Goal: Information Seeking & Learning: Learn about a topic

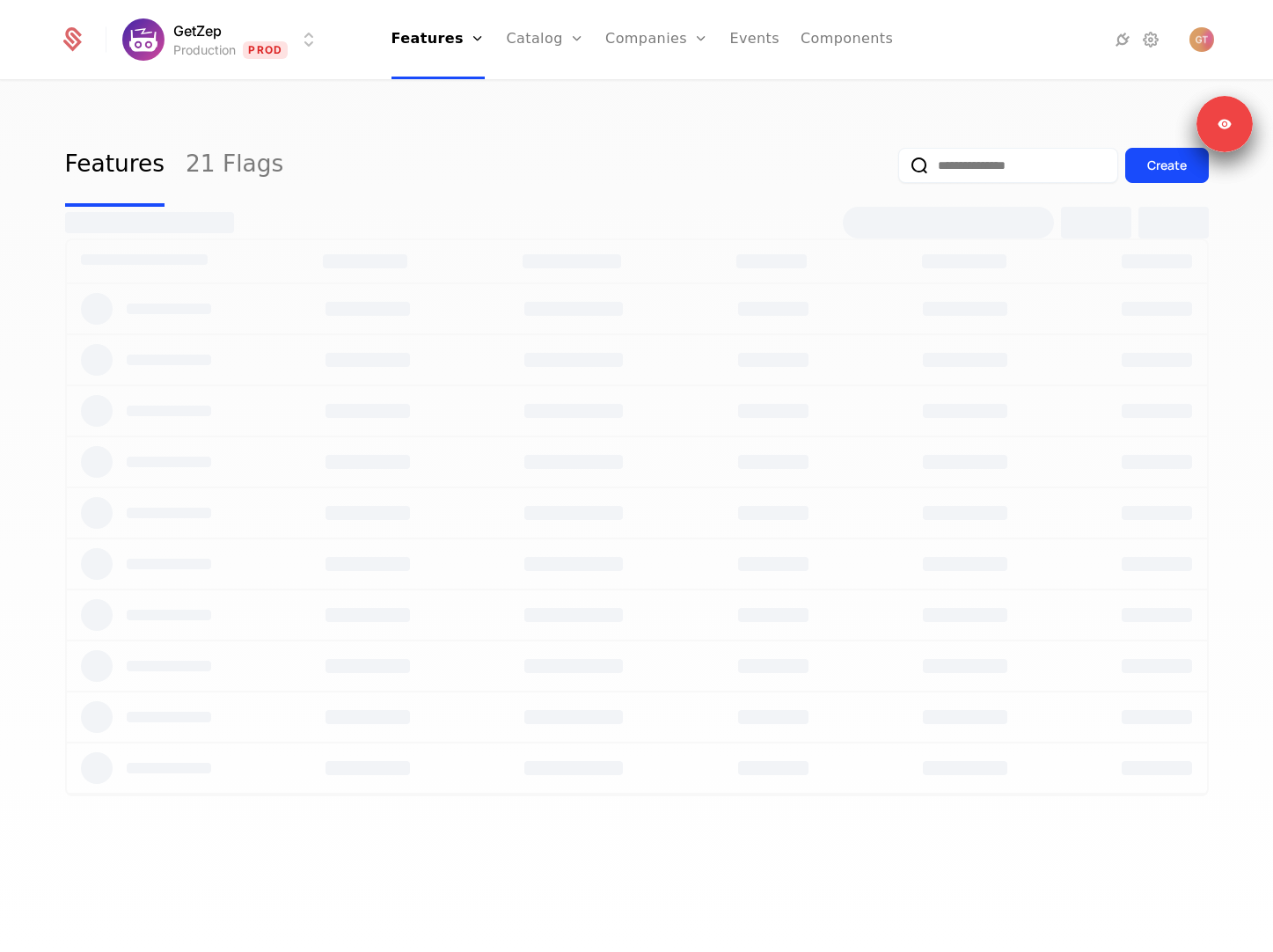
select select "**"
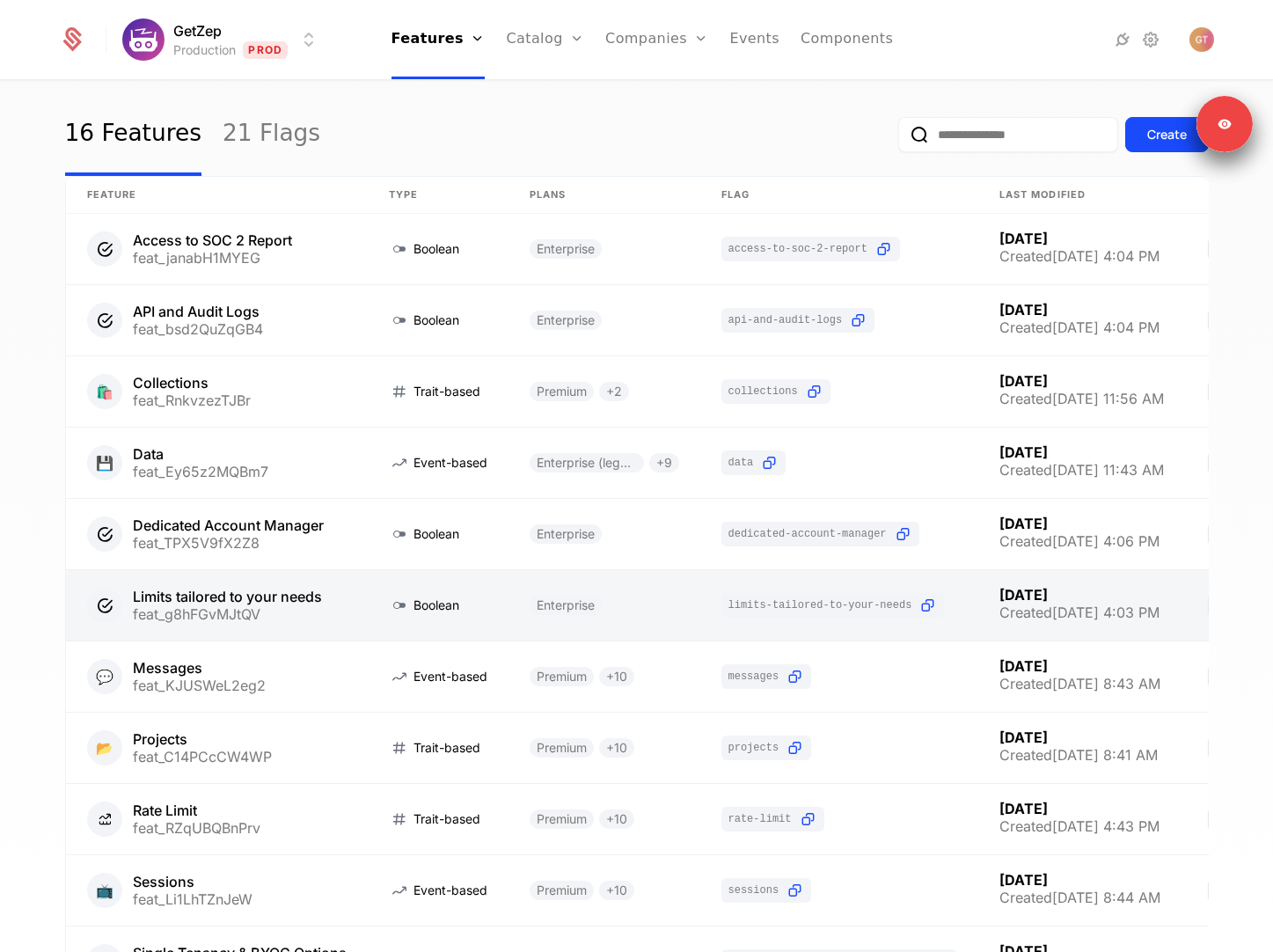
scroll to position [35, 0]
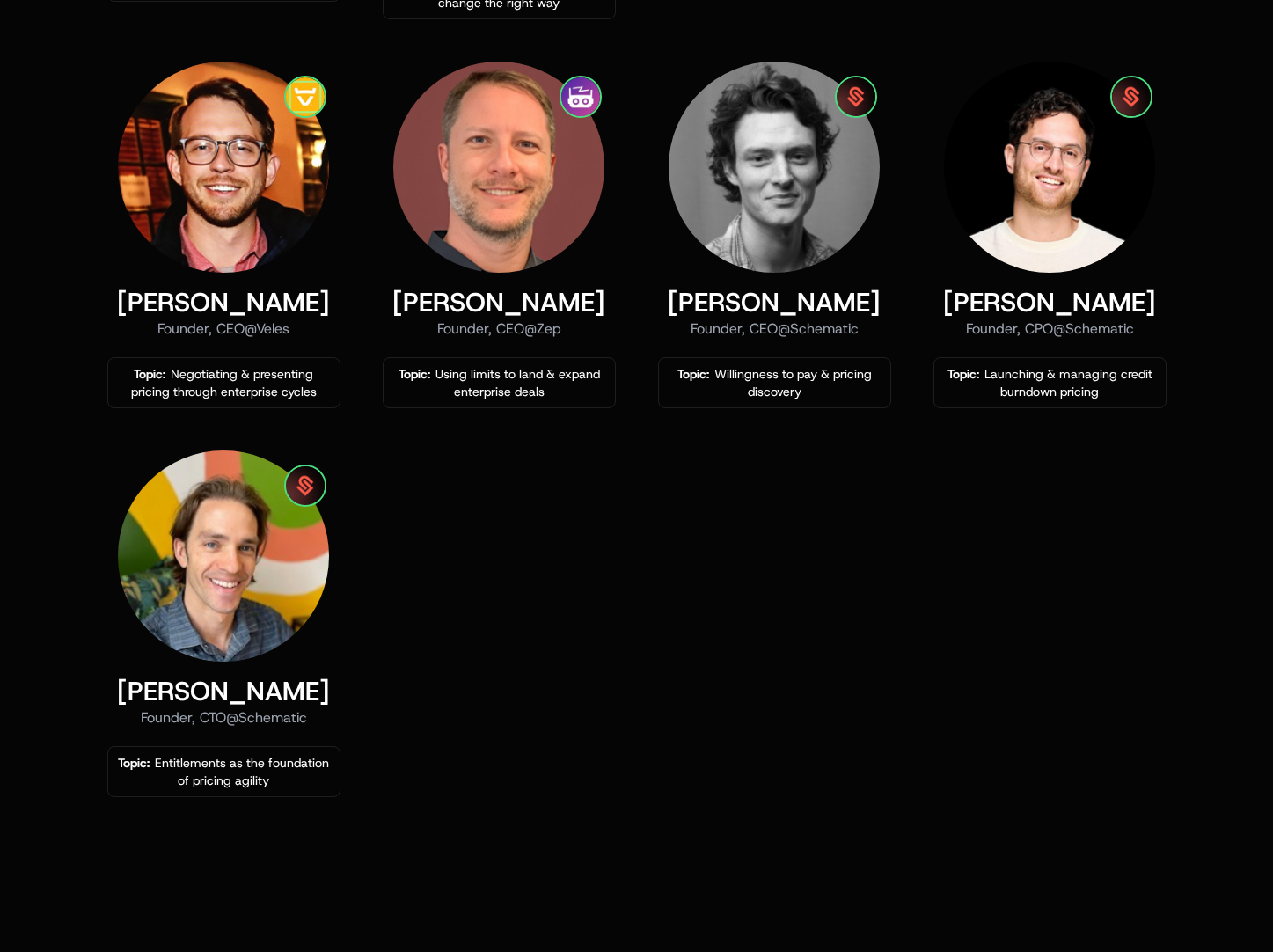
scroll to position [1181, 0]
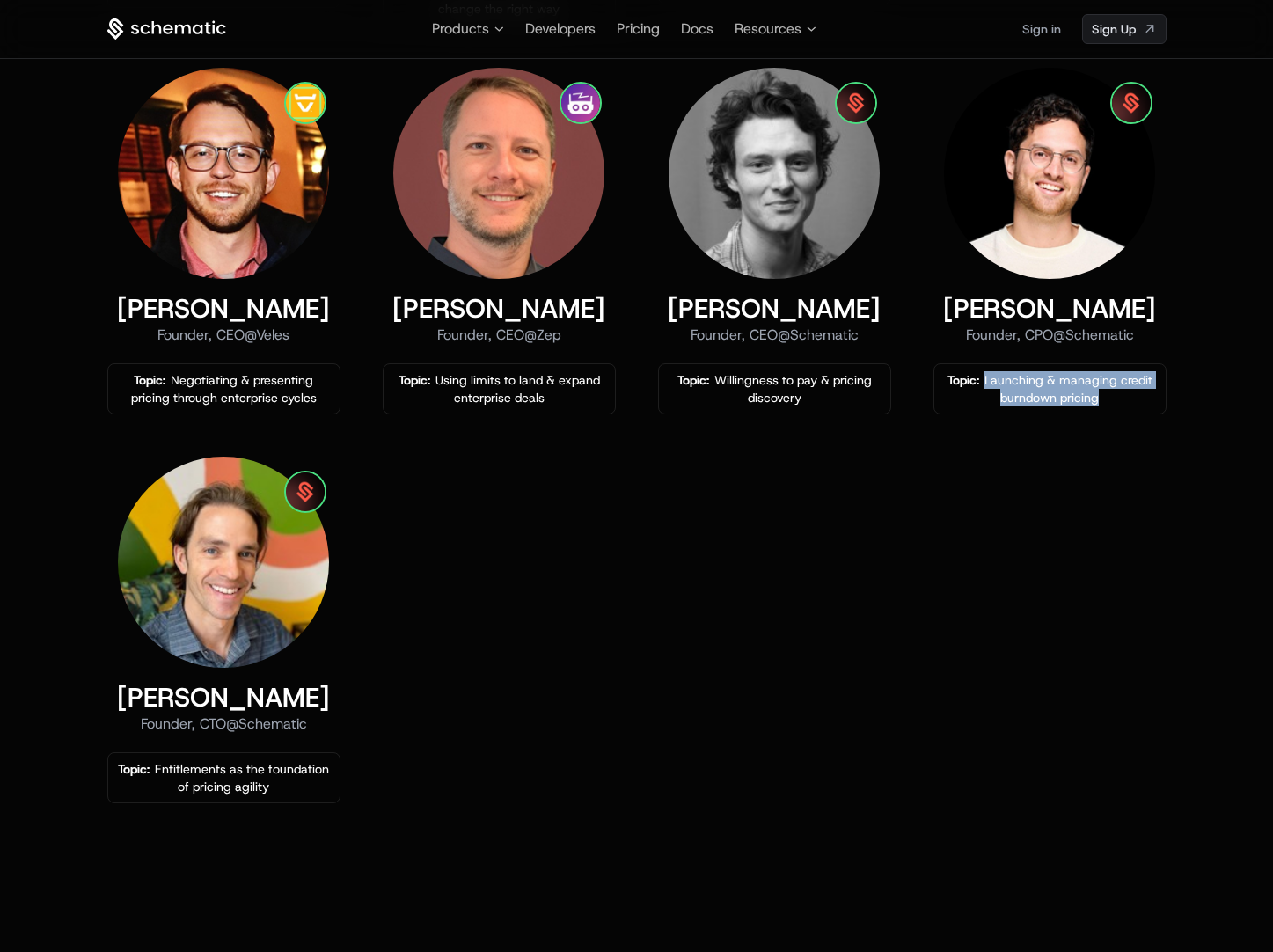
drag, startPoint x: 1106, startPoint y: 400, endPoint x: 986, endPoint y: 385, distance: 120.9
click at [986, 385] on div "Topic: Launching & managing credit burndown pricing" at bounding box center [1051, 389] width 218 height 35
copy div "Launching & managing credit burndown pricing"
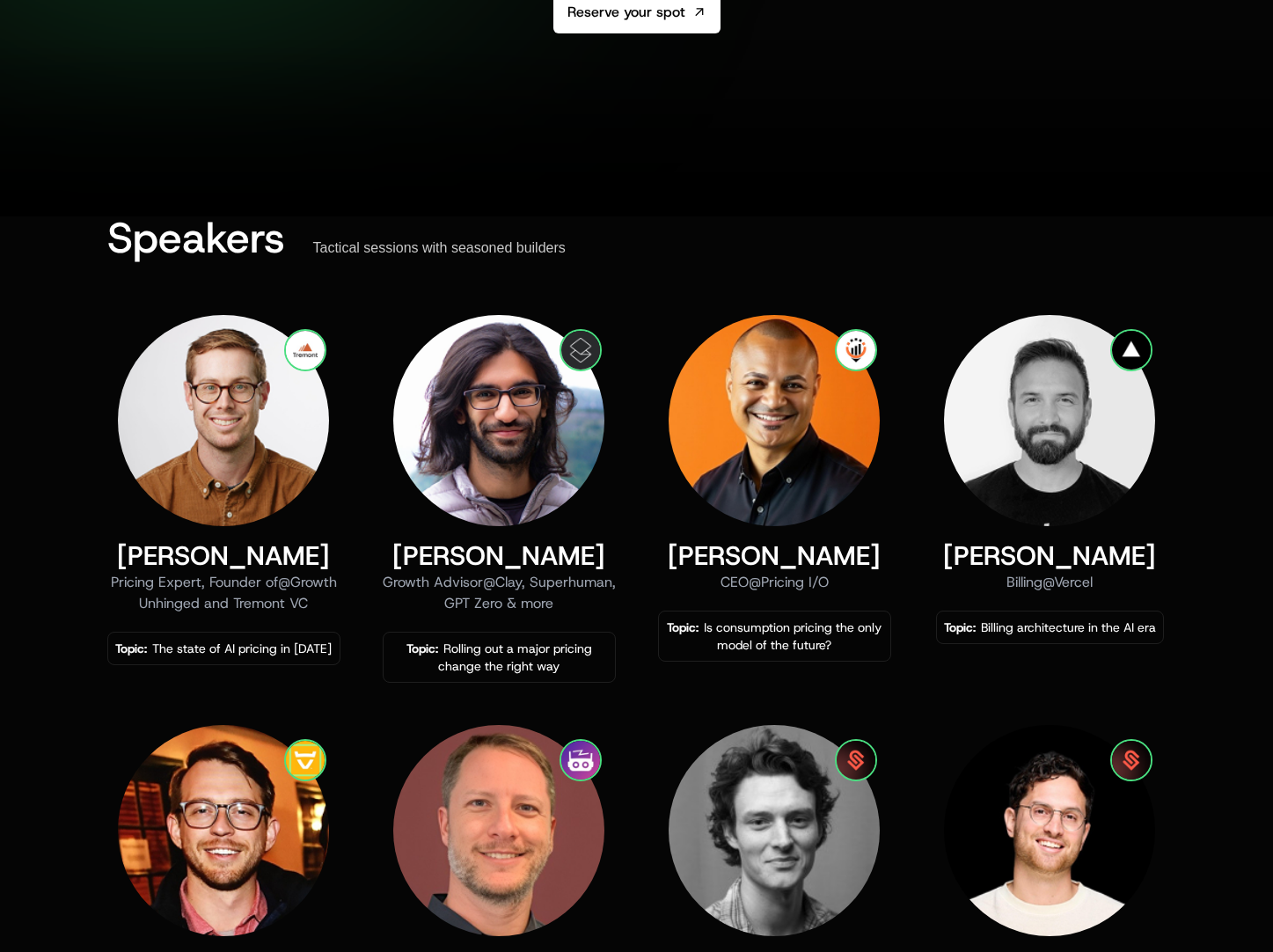
scroll to position [0, 0]
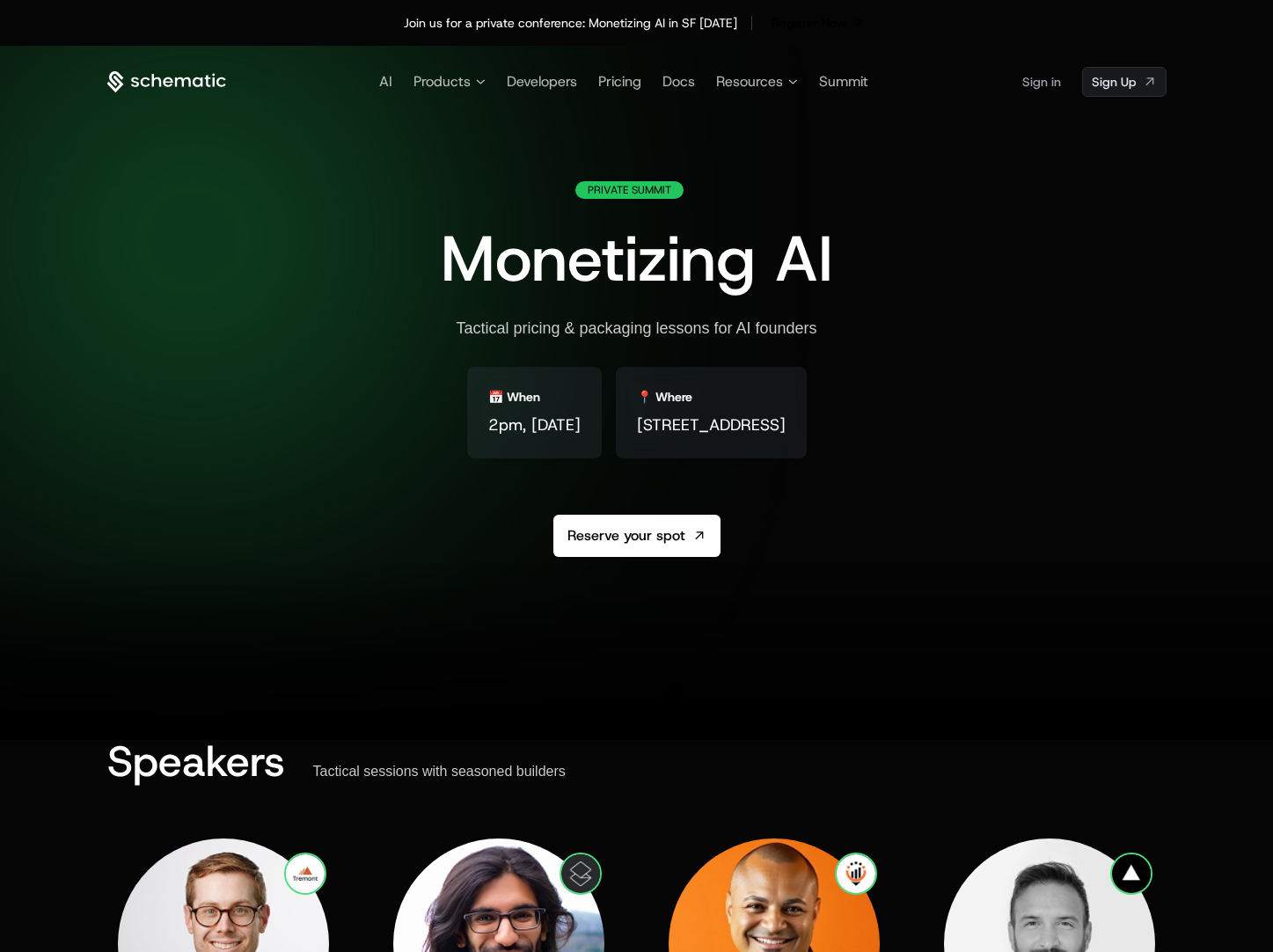
click at [705, 325] on div "Tactical pricing & packaging lessons for AI founders" at bounding box center [636, 329] width 361 height 20
copy div "Tactical pricing & packaging lessons for AI founders"
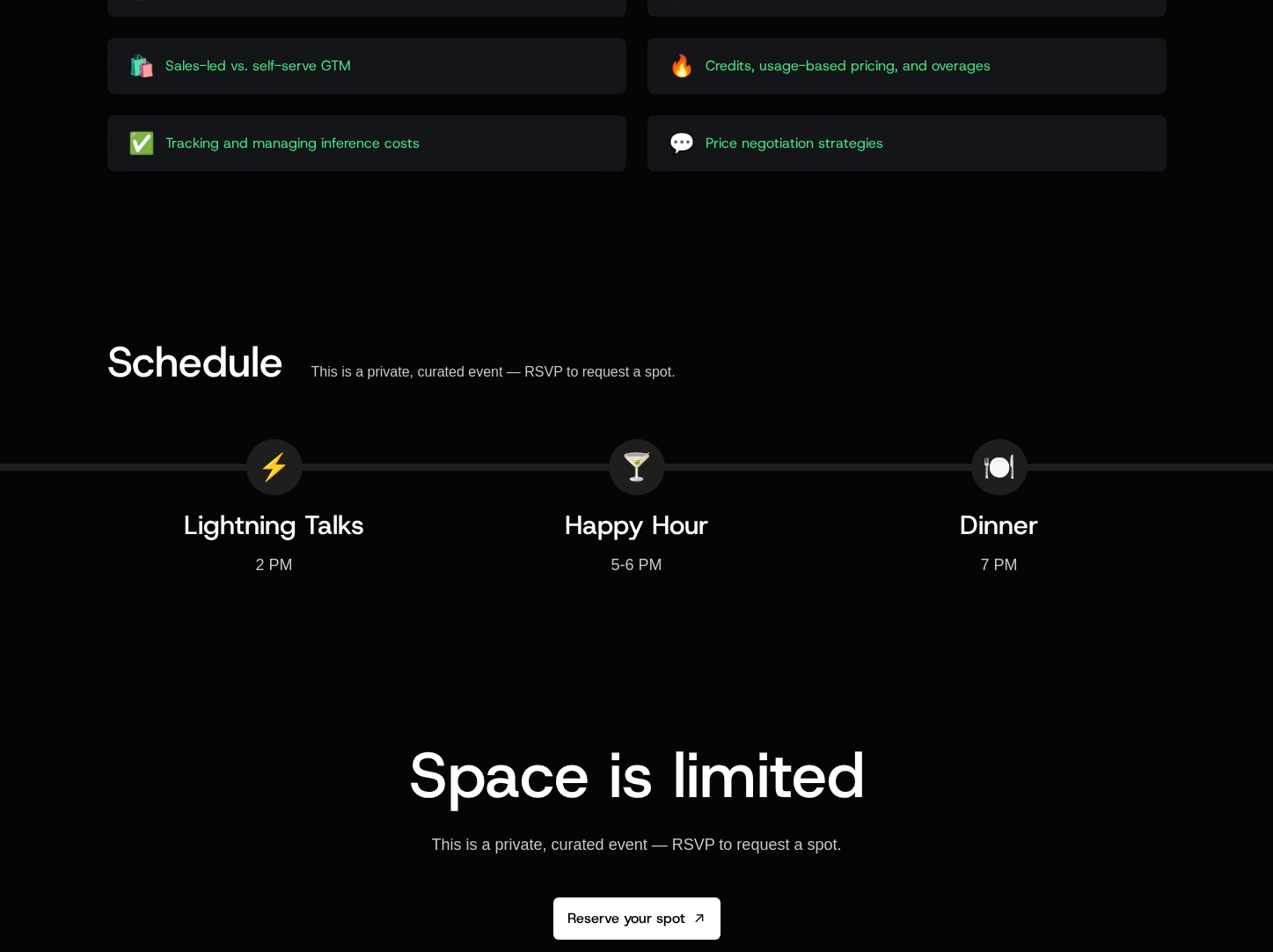
scroll to position [2312, 0]
